Goal: Transaction & Acquisition: Purchase product/service

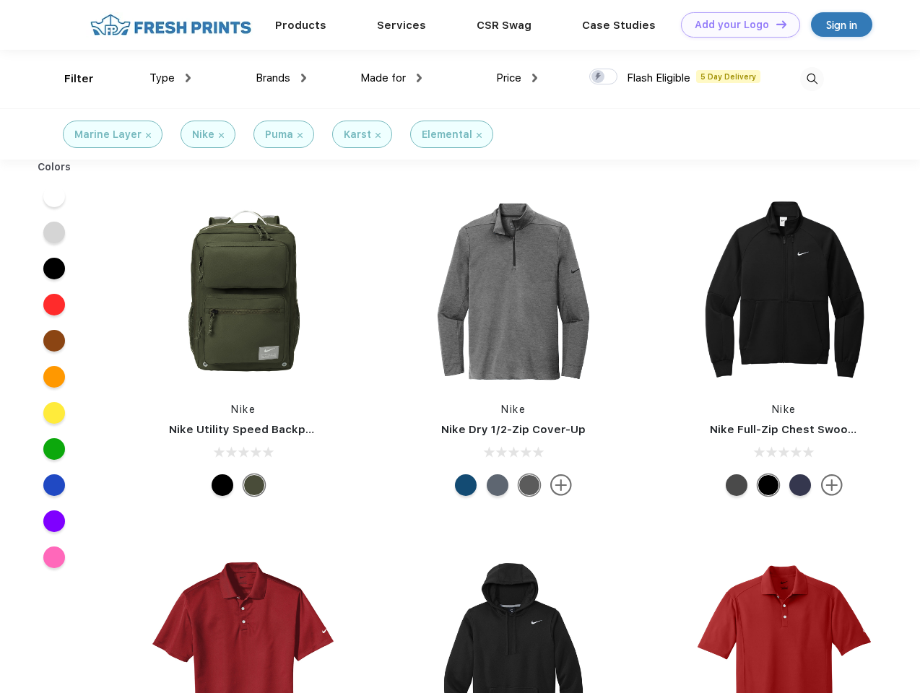
scroll to position [1, 0]
click at [735, 25] on link "Add your Logo Design Tool" at bounding box center [740, 24] width 119 height 25
click at [0, 0] on div "Design Tool" at bounding box center [0, 0] width 0 height 0
click at [775, 24] on link "Add your Logo Design Tool" at bounding box center [740, 24] width 119 height 25
click at [69, 79] on div "Filter" at bounding box center [79, 79] width 30 height 17
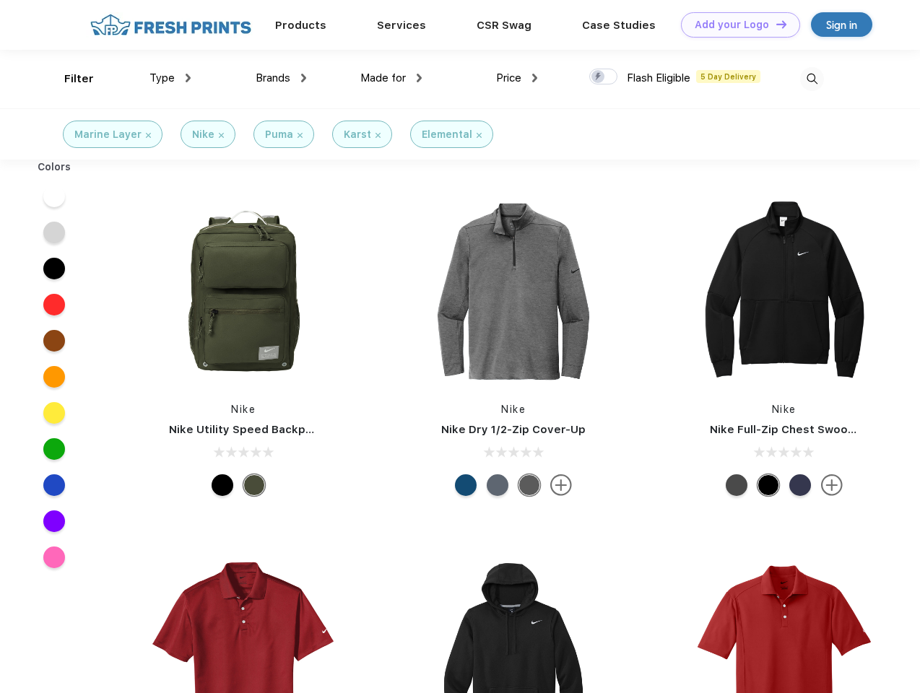
click at [170, 78] on span "Type" at bounding box center [161, 77] width 25 height 13
click at [281, 78] on span "Brands" at bounding box center [273, 77] width 35 height 13
click at [391, 78] on span "Made for" at bounding box center [382, 77] width 45 height 13
click at [517, 78] on span "Price" at bounding box center [508, 77] width 25 height 13
click at [604, 77] on div at bounding box center [603, 77] width 28 height 16
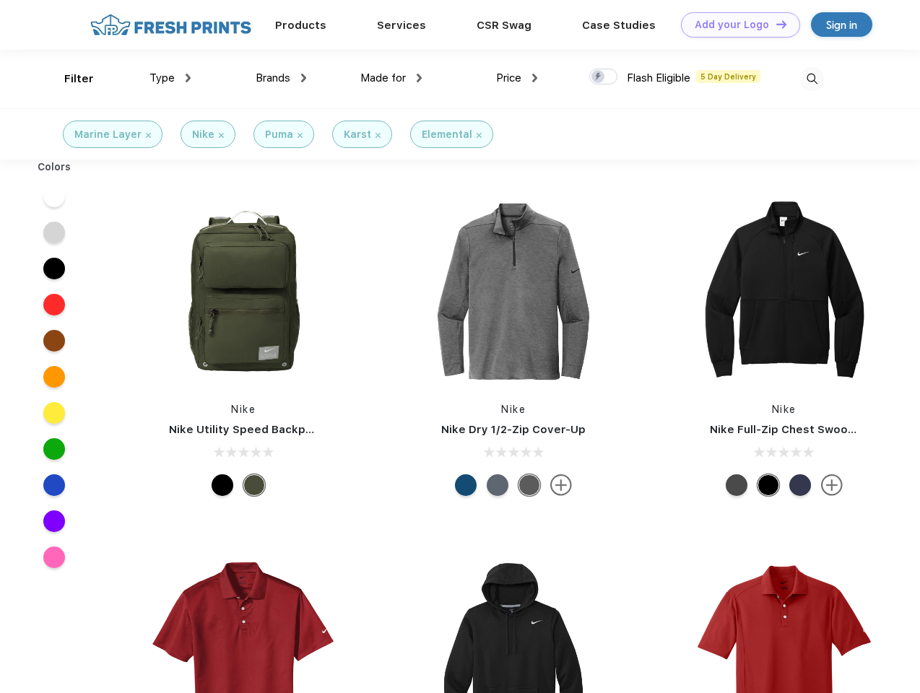
click at [599, 77] on input "checkbox" at bounding box center [593, 72] width 9 height 9
click at [812, 79] on img at bounding box center [812, 79] width 24 height 24
